Goal: Information Seeking & Learning: Check status

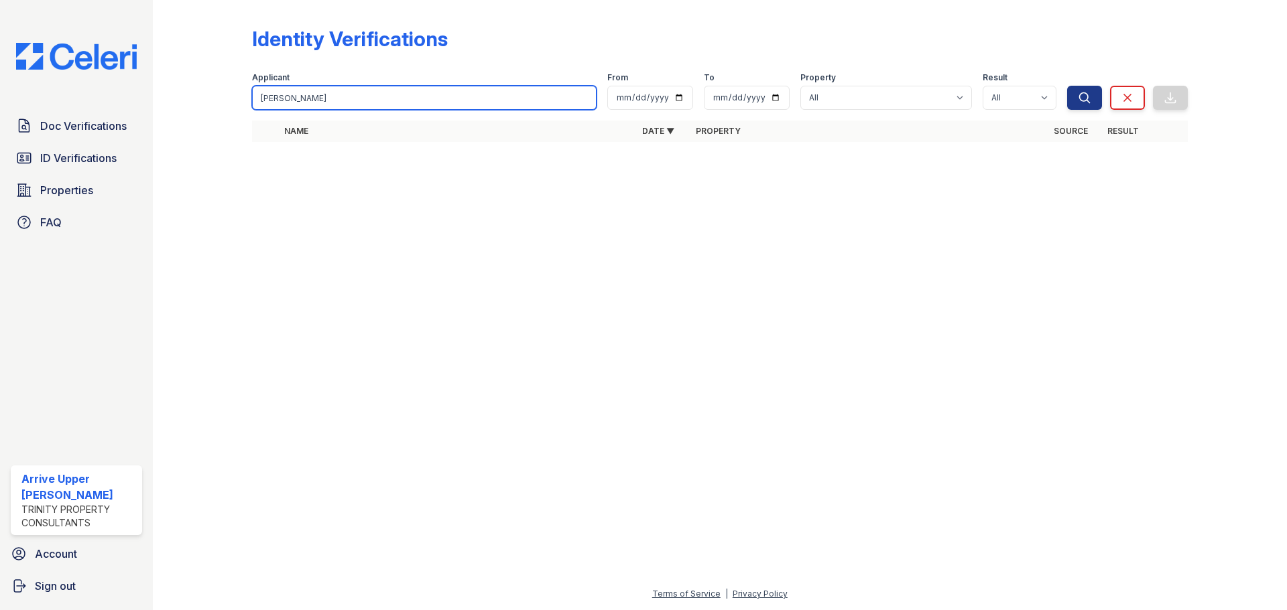
click at [311, 102] on input "[PERSON_NAME]" at bounding box center [424, 98] width 344 height 24
paste input "Rodreka"
type input "Rodreka"
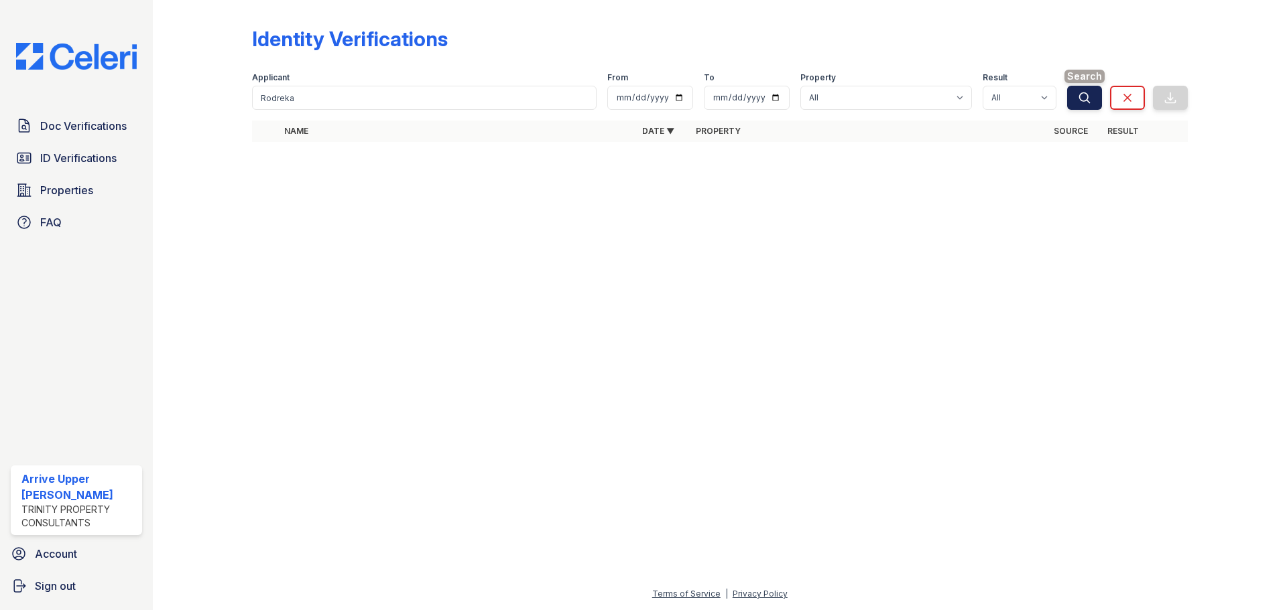
click at [1092, 97] on button "Search" at bounding box center [1084, 98] width 35 height 24
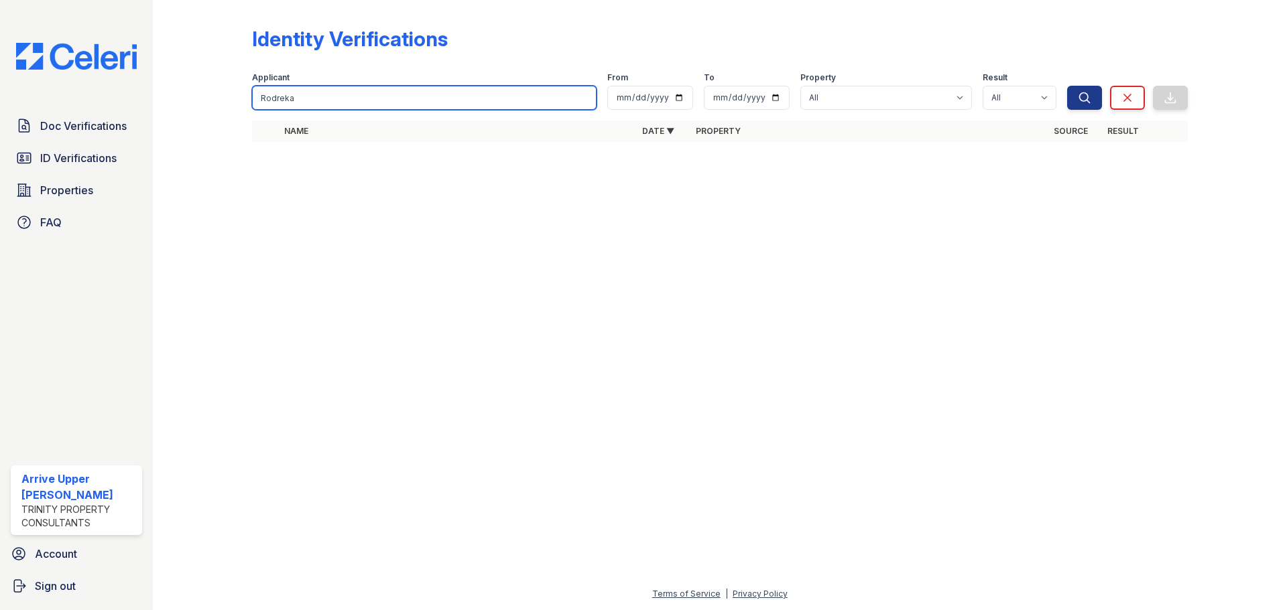
drag, startPoint x: 306, startPoint y: 99, endPoint x: 260, endPoint y: 91, distance: 46.8
click at [248, 102] on div "Identity Verifications Filter Applicant [GEOGRAPHIC_DATA] From To Property All …" at bounding box center [719, 88] width 1091 height 177
paste input "[PHONE_NUMBER]"
type input "[PHONE_NUMBER]"
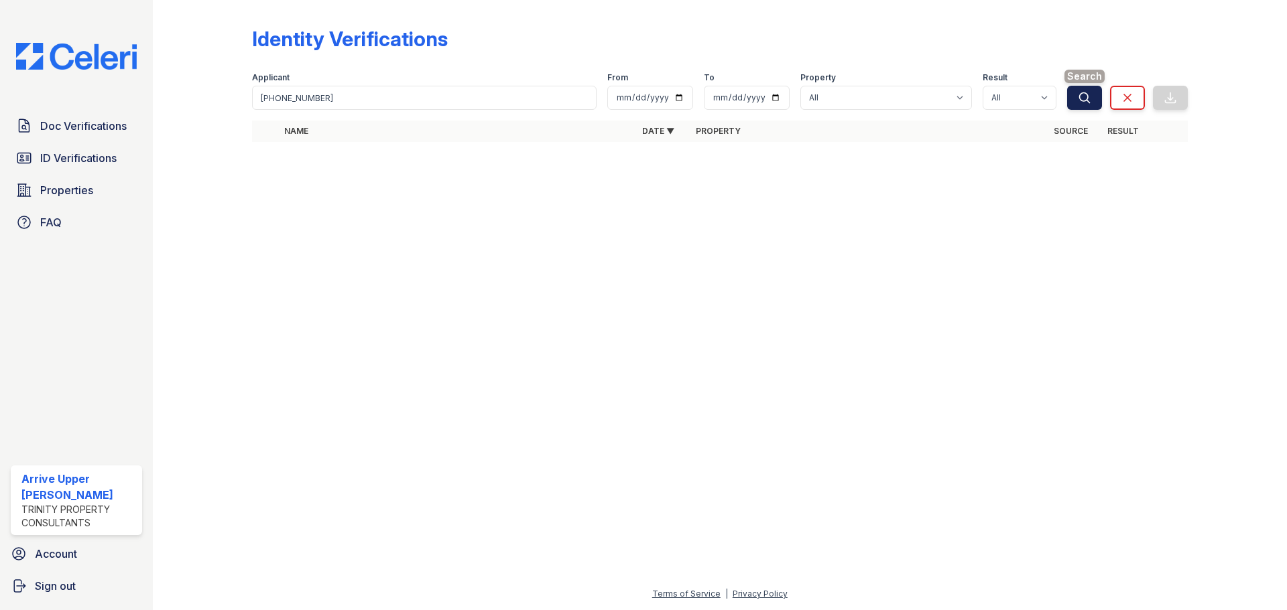
click at [1073, 92] on button "Search" at bounding box center [1084, 98] width 35 height 24
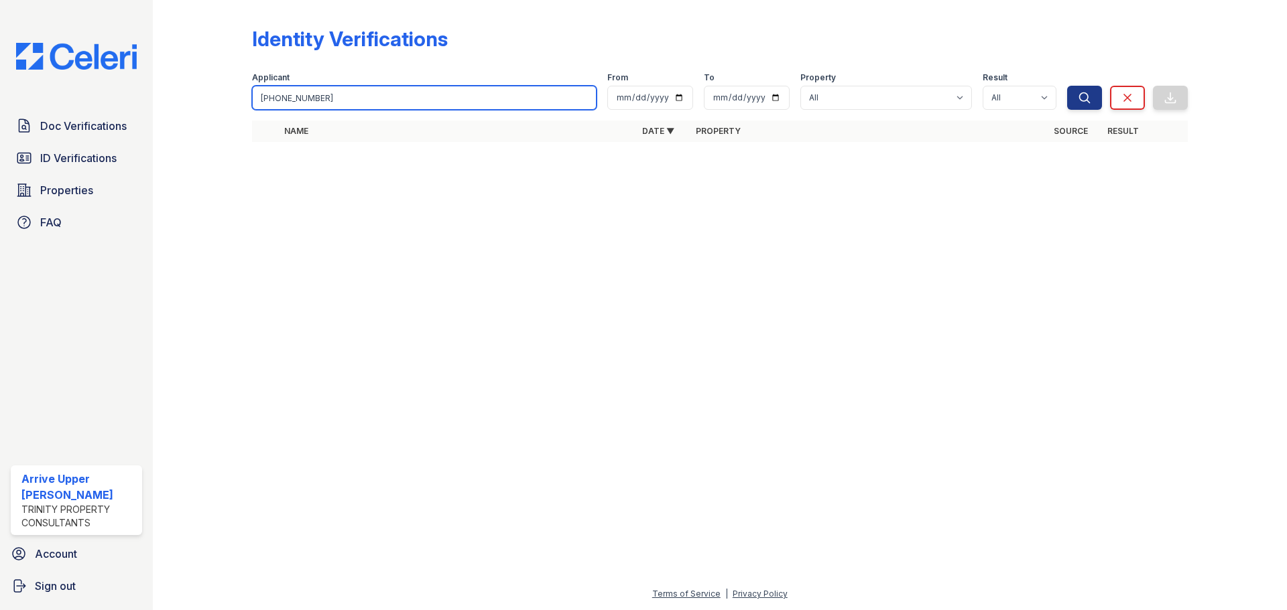
drag, startPoint x: 350, startPoint y: 96, endPoint x: 194, endPoint y: 91, distance: 156.9
click at [193, 95] on div "Identity Verifications Filter Applicant [PHONE_NUMBER] From To Property All Arr…" at bounding box center [719, 88] width 1091 height 177
paste input "John"
type input "John"
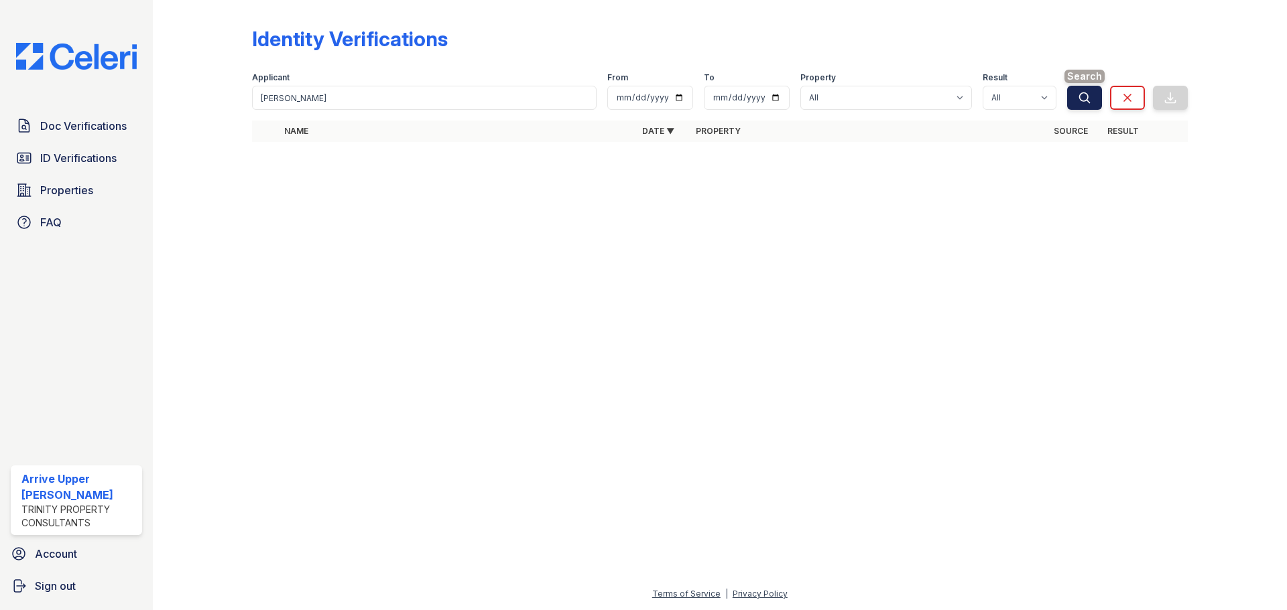
click at [1090, 96] on icon "submit" at bounding box center [1083, 97] width 13 height 13
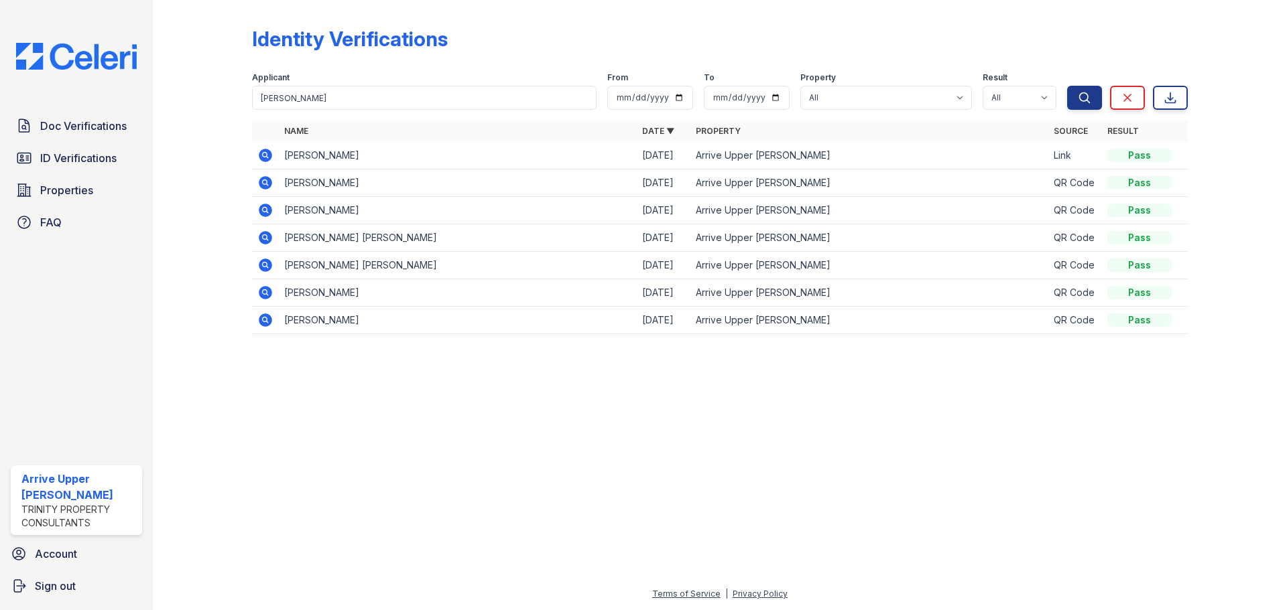
click at [267, 147] on td at bounding box center [265, 155] width 27 height 27
click at [267, 156] on icon at bounding box center [265, 155] width 16 height 16
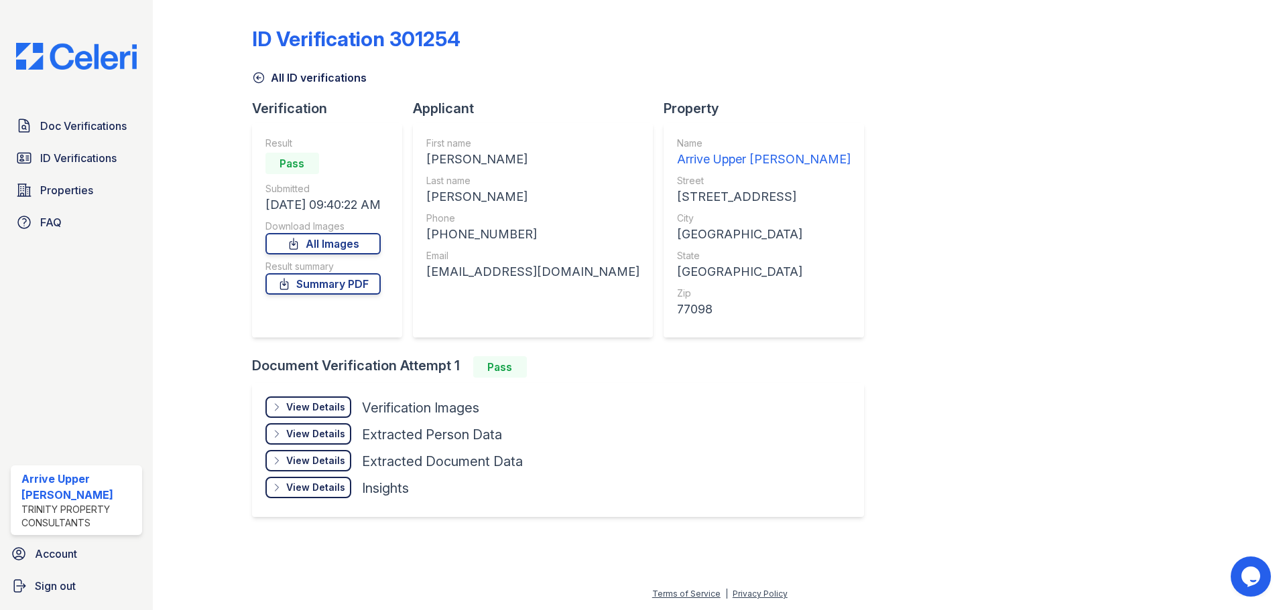
click at [321, 399] on div "View Details Details" at bounding box center [308, 407] width 86 height 21
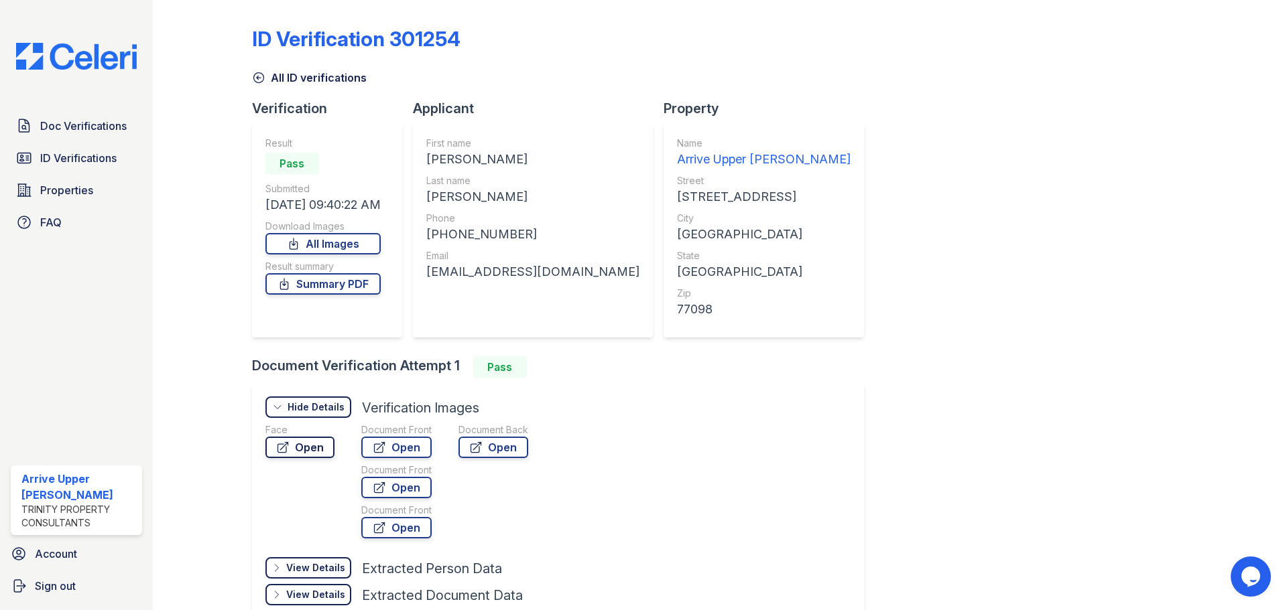
click at [302, 450] on link "Open" at bounding box center [299, 447] width 69 height 21
